Goal: Communication & Community: Answer question/provide support

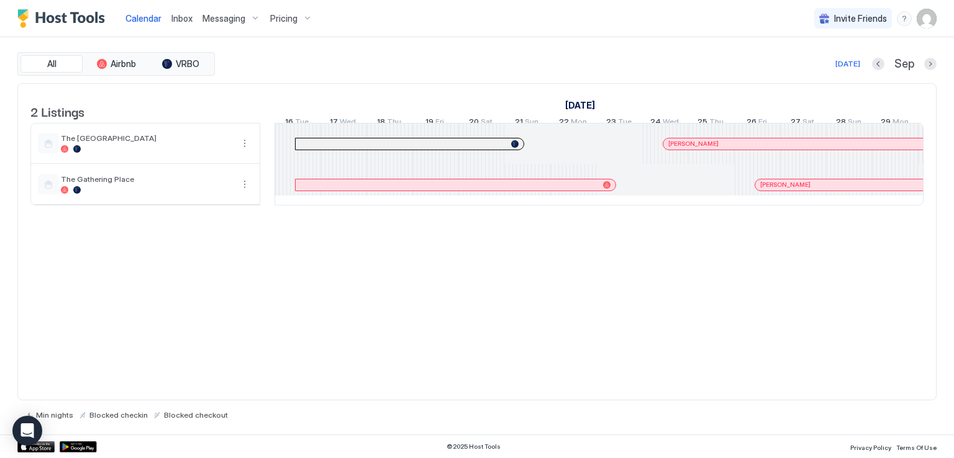
scroll to position [0, 690]
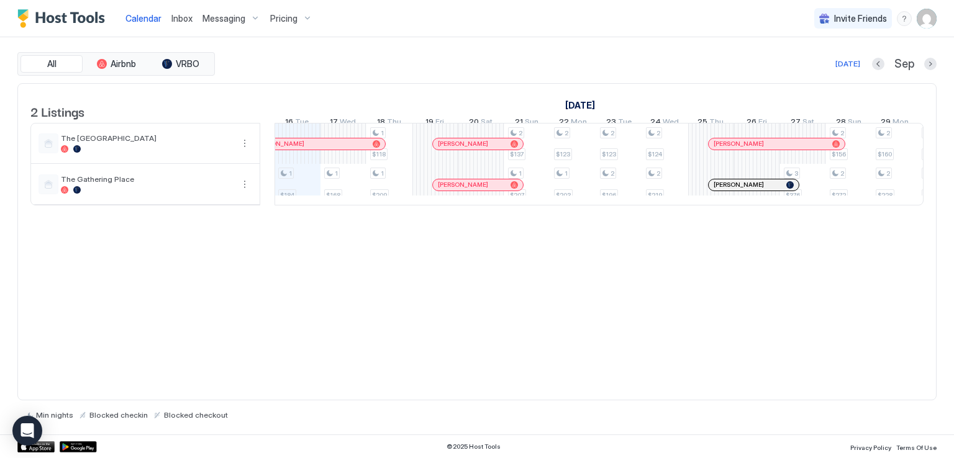
click at [512, 57] on div "[DATE] Sep" at bounding box center [576, 64] width 719 height 15
click at [187, 17] on span "Inbox" at bounding box center [181, 18] width 21 height 11
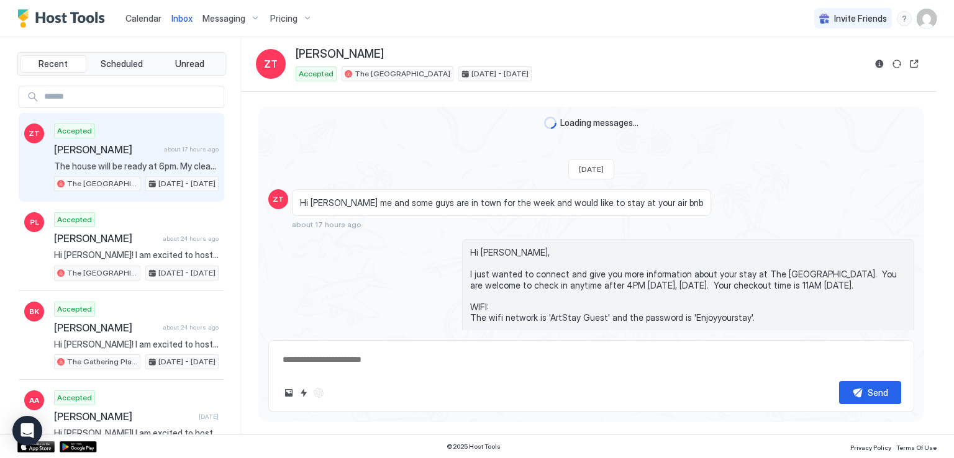
scroll to position [319, 0]
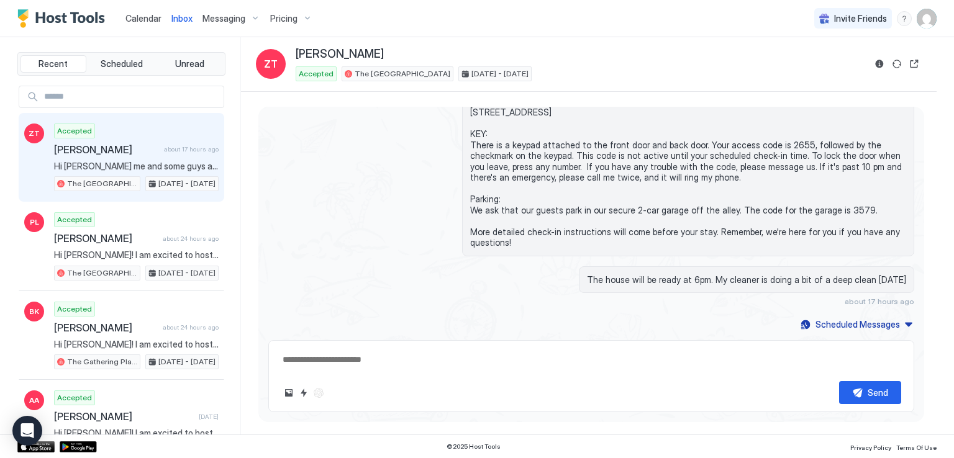
click at [361, 29] on div "Calendar Inbox Messaging Pricing Invite Friends RM" at bounding box center [477, 18] width 954 height 37
click at [437, 24] on div "Calendar Inbox Messaging Pricing Invite Friends RM" at bounding box center [477, 18] width 954 height 37
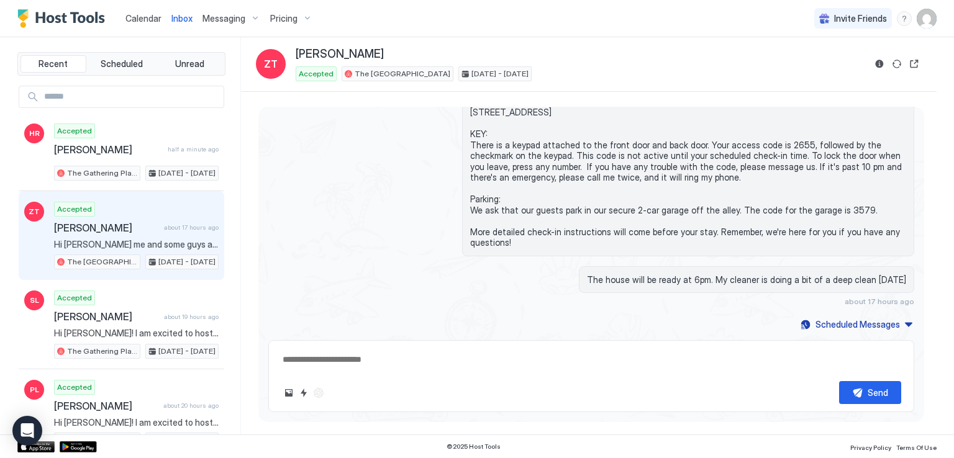
click at [638, 42] on div "Inbox ZT [PERSON_NAME] Accepted The Airplane Art House [DATE] - [DATE]" at bounding box center [589, 64] width 696 height 55
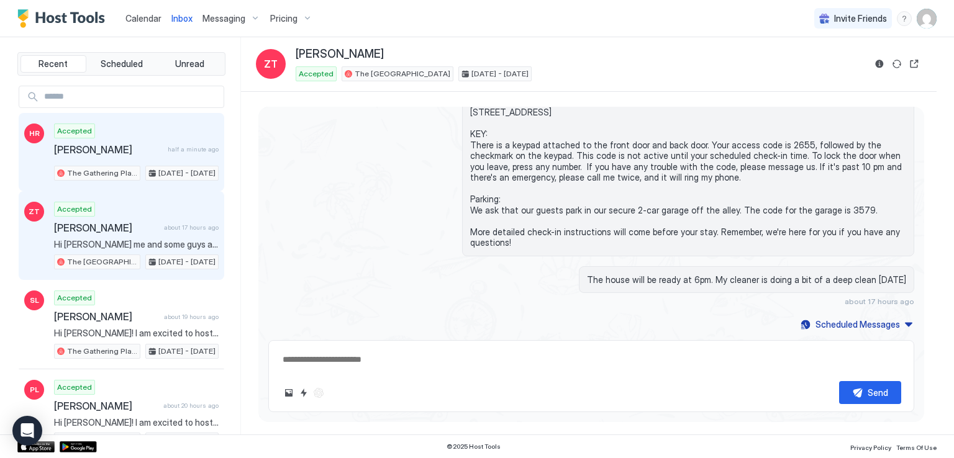
click at [134, 146] on span "[PERSON_NAME]" at bounding box center [108, 149] width 109 height 12
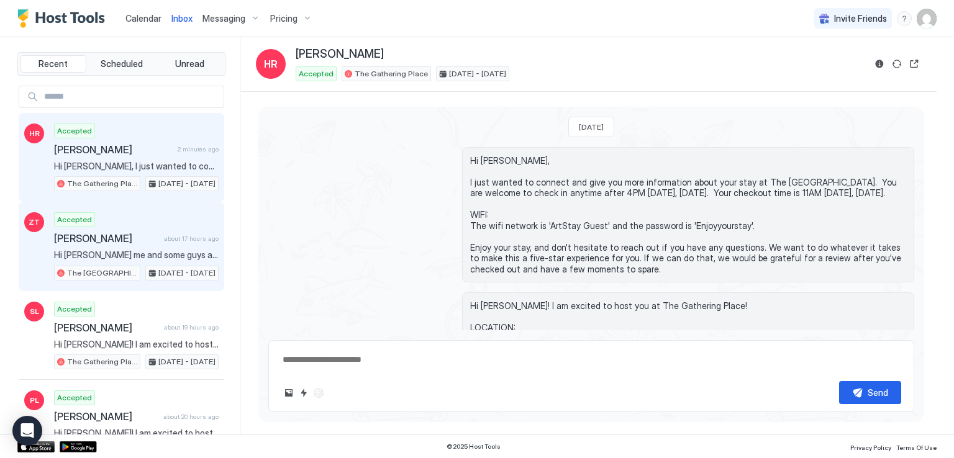
click at [165, 239] on span "about 17 hours ago" at bounding box center [191, 239] width 55 height 8
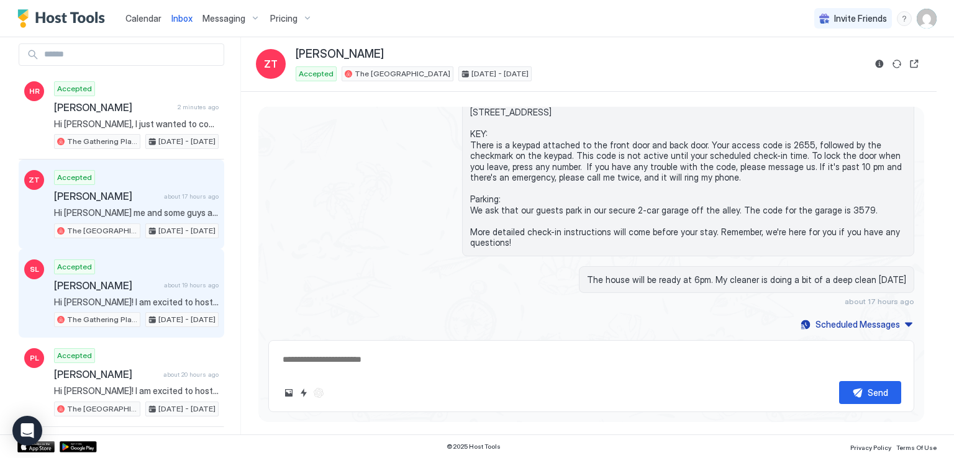
scroll to position [62, 0]
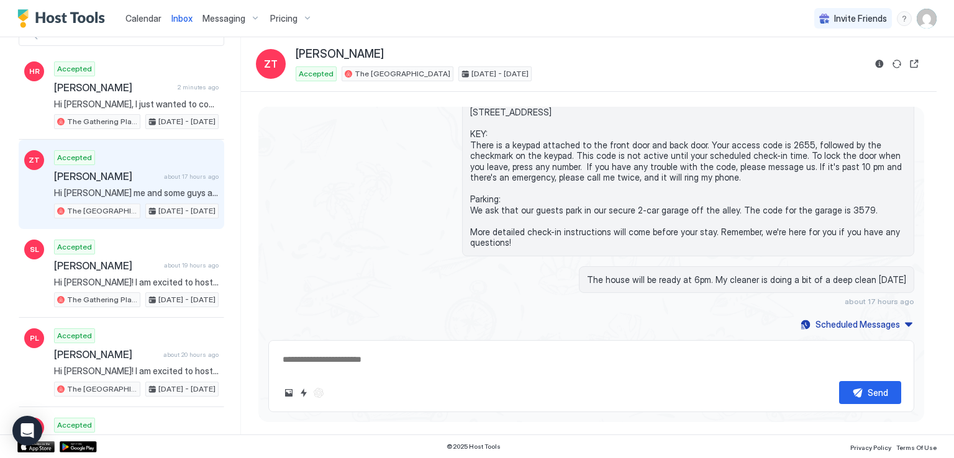
click at [576, 60] on div "[PERSON_NAME]" at bounding box center [580, 54] width 569 height 14
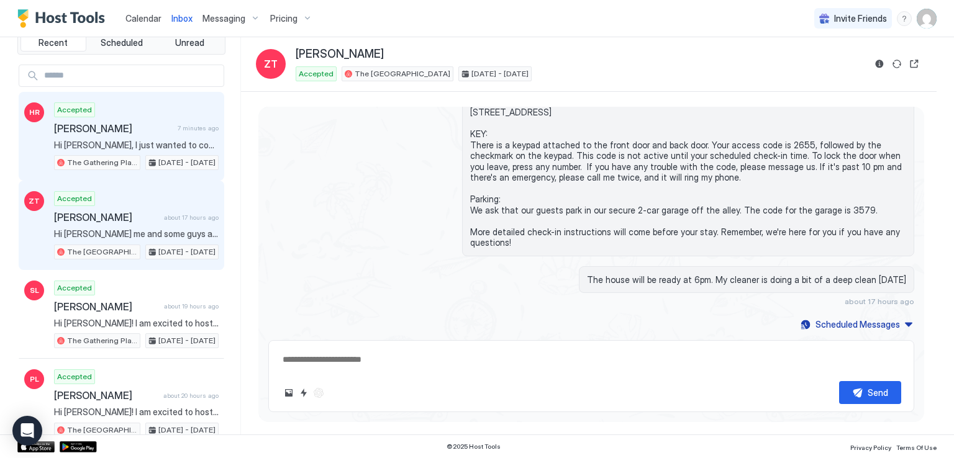
scroll to position [0, 0]
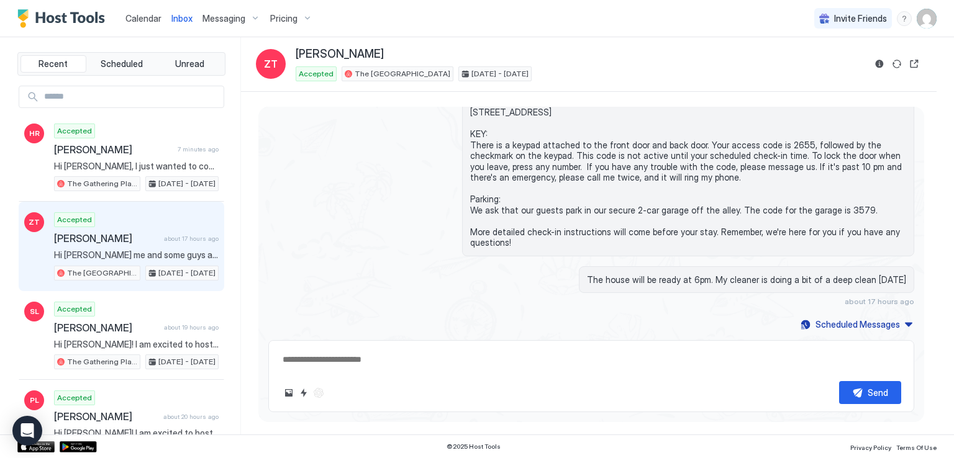
click at [360, 234] on div "Hi [PERSON_NAME]! I am excited to host you at The [GEOGRAPHIC_DATA]! LOCATION: …" at bounding box center [591, 161] width 646 height 190
type textarea "*"
